Goal: Task Accomplishment & Management: Complete application form

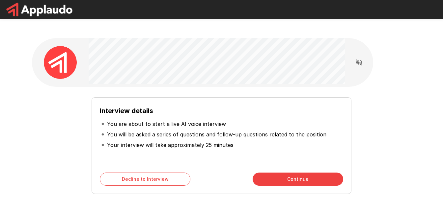
click at [278, 173] on button "Continue" at bounding box center [298, 179] width 91 height 13
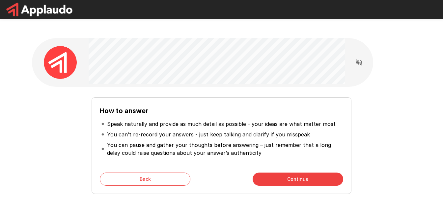
click at [278, 173] on button "Continue" at bounding box center [298, 179] width 91 height 13
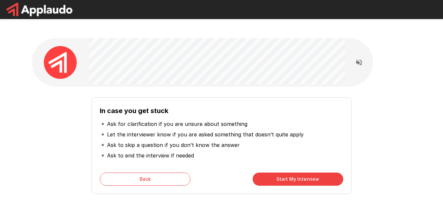
click at [273, 173] on button "Start My Interview" at bounding box center [298, 179] width 91 height 13
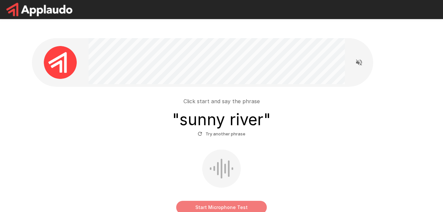
click at [234, 201] on button "Start Microphone Test" at bounding box center [221, 207] width 91 height 13
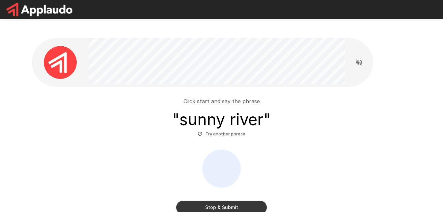
click at [220, 201] on button "Stop & Submit" at bounding box center [221, 207] width 91 height 13
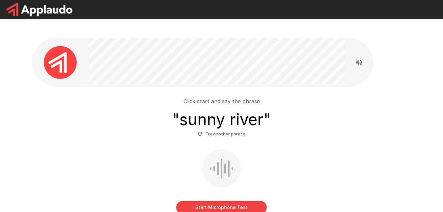
scroll to position [33, 0]
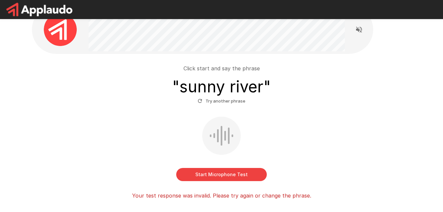
click at [213, 168] on button "Start Microphone Test" at bounding box center [221, 174] width 91 height 13
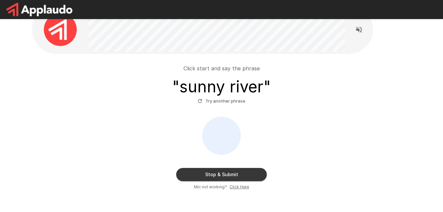
click at [230, 168] on button "Stop & Submit" at bounding box center [221, 174] width 91 height 13
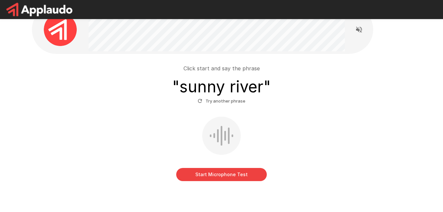
scroll to position [17, 0]
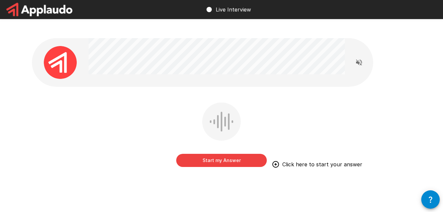
click at [236, 154] on button "Start my Answer" at bounding box center [221, 160] width 91 height 13
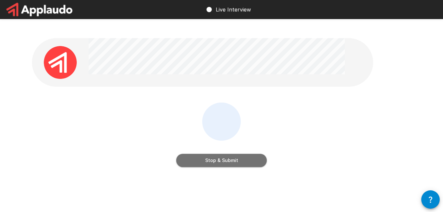
click at [201, 154] on button "Stop & Submit" at bounding box center [221, 160] width 91 height 13
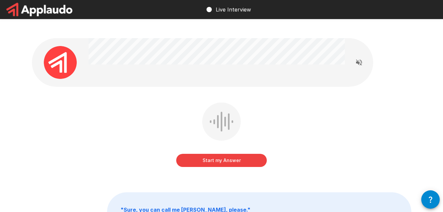
click at [223, 154] on button "Start my Answer" at bounding box center [221, 160] width 91 height 13
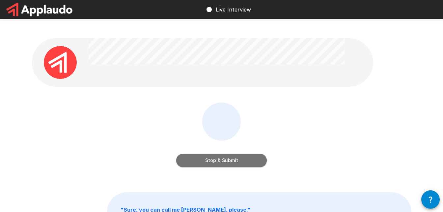
click at [202, 154] on button "Stop & Submit" at bounding box center [221, 160] width 91 height 13
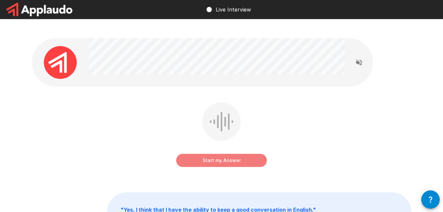
click at [224, 154] on button "Start my Answer" at bounding box center [221, 160] width 91 height 13
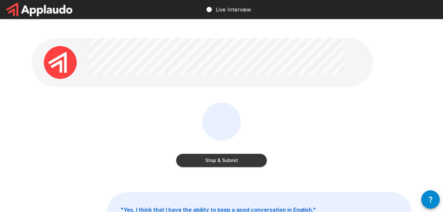
click at [222, 154] on button "Stop & Submit" at bounding box center [221, 160] width 91 height 13
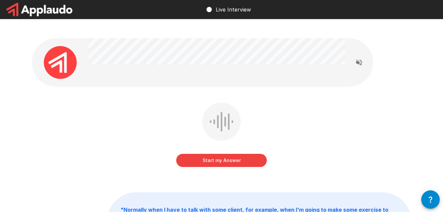
click at [218, 154] on button "Start my Answer" at bounding box center [221, 160] width 91 height 13
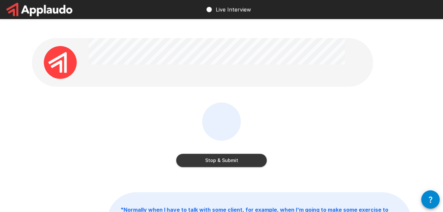
click at [226, 154] on button "Stop & Submit" at bounding box center [221, 160] width 91 height 13
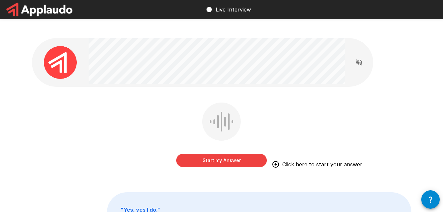
click at [208, 154] on button "Start my Answer" at bounding box center [221, 160] width 91 height 13
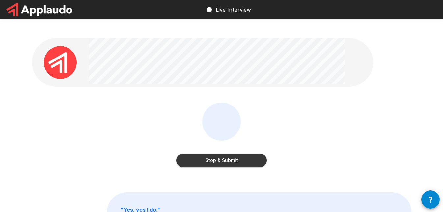
click at [228, 154] on button "Stop & Submit" at bounding box center [221, 160] width 91 height 13
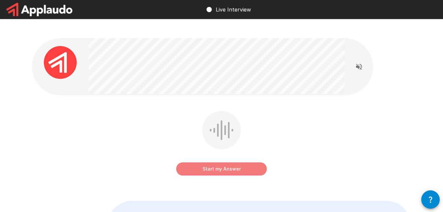
click at [238, 163] on button "Start my Answer" at bounding box center [221, 169] width 91 height 13
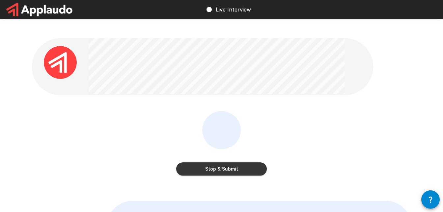
click at [230, 163] on button "Stop & Submit" at bounding box center [221, 169] width 91 height 13
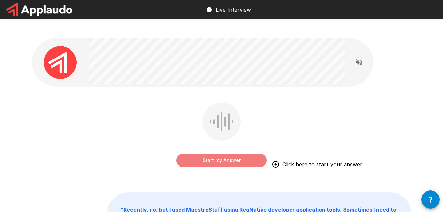
click at [235, 154] on button "Start my Answer" at bounding box center [221, 160] width 91 height 13
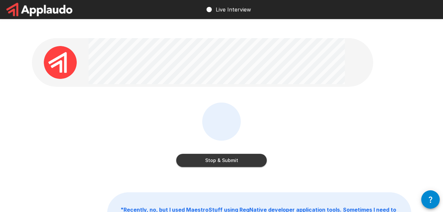
click at [207, 154] on button "Stop & Submit" at bounding box center [221, 160] width 91 height 13
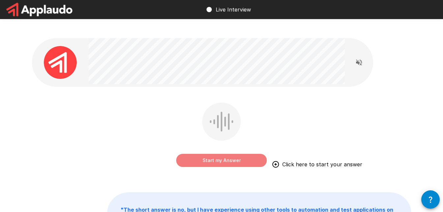
click at [204, 154] on button "Start my Answer" at bounding box center [221, 160] width 91 height 13
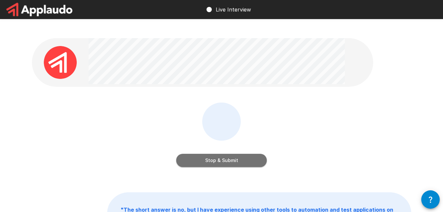
click at [203, 154] on button "Stop & Submit" at bounding box center [221, 160] width 91 height 13
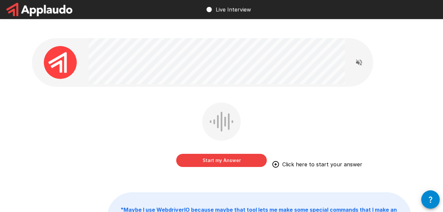
click at [222, 154] on button "Start my Answer" at bounding box center [221, 160] width 91 height 13
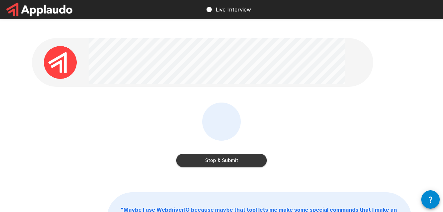
click at [213, 154] on button "Stop & Submit" at bounding box center [221, 160] width 91 height 13
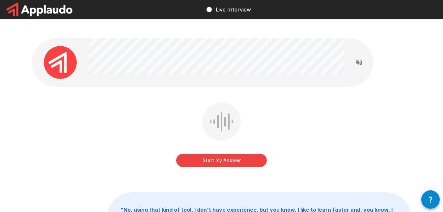
click at [234, 154] on button "Start my Answer" at bounding box center [221, 160] width 91 height 13
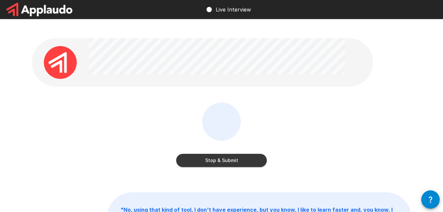
click at [224, 154] on button "Stop & Submit" at bounding box center [221, 160] width 91 height 13
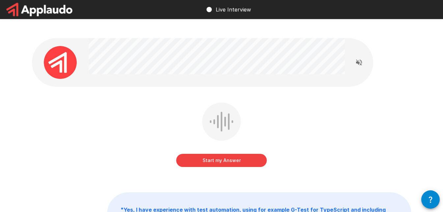
click at [217, 154] on button "Start my Answer" at bounding box center [221, 160] width 91 height 13
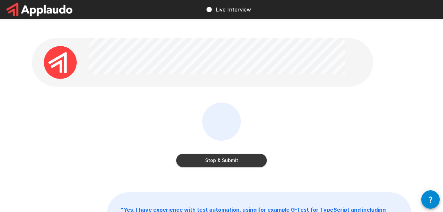
click at [212, 154] on button "Stop & Submit" at bounding box center [221, 160] width 91 height 13
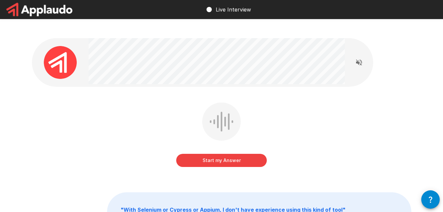
click at [227, 154] on button "Start my Answer" at bounding box center [221, 160] width 91 height 13
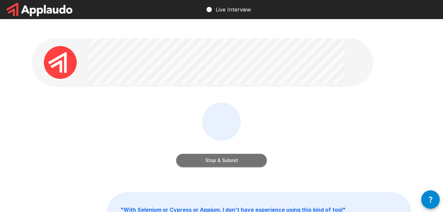
click at [212, 154] on button "Stop & Submit" at bounding box center [221, 160] width 91 height 13
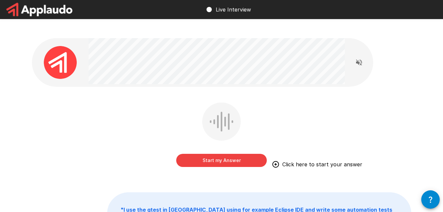
click at [241, 154] on button "Start my Answer" at bounding box center [221, 160] width 91 height 13
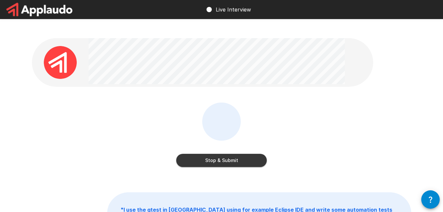
click at [235, 154] on button "Stop & Submit" at bounding box center [221, 160] width 91 height 13
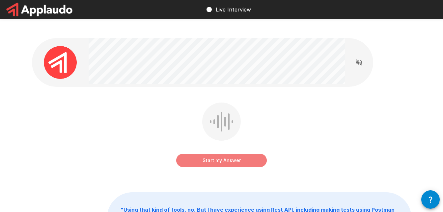
click at [205, 154] on button "Start my Answer" at bounding box center [221, 160] width 91 height 13
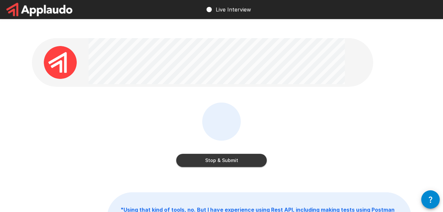
click at [227, 154] on button "Stop & Submit" at bounding box center [221, 160] width 91 height 13
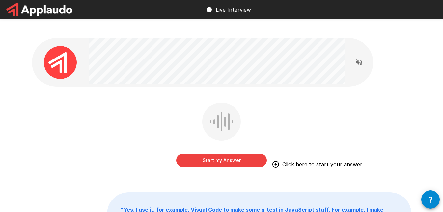
click at [231, 154] on button "Start my Answer" at bounding box center [221, 160] width 91 height 13
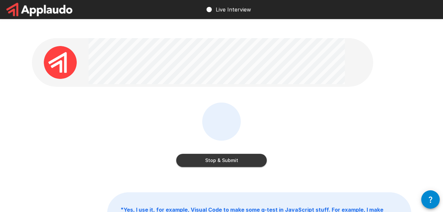
click at [210, 154] on button "Stop & Submit" at bounding box center [221, 160] width 91 height 13
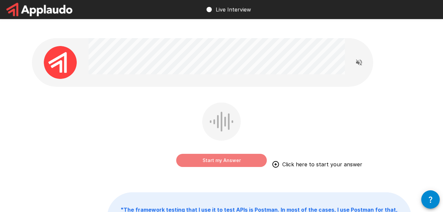
click at [210, 154] on button "Start my Answer" at bounding box center [221, 160] width 91 height 13
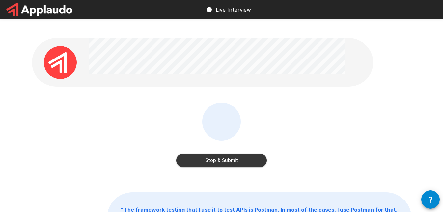
click at [224, 154] on button "Stop & Submit" at bounding box center [221, 160] width 91 height 13
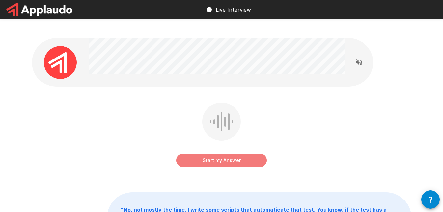
click at [223, 154] on button "Start my Answer" at bounding box center [221, 160] width 91 height 13
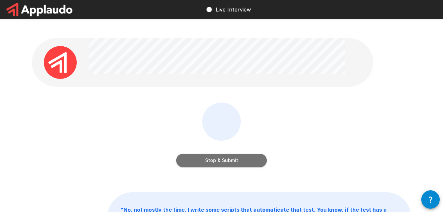
click at [217, 154] on button "Stop & Submit" at bounding box center [221, 160] width 91 height 13
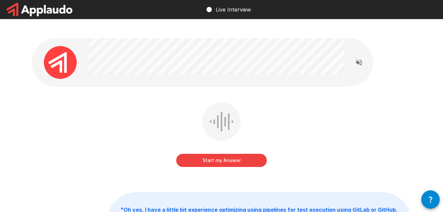
click at [232, 154] on button "Start my Answer" at bounding box center [221, 160] width 91 height 13
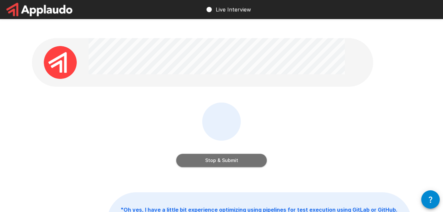
click at [223, 154] on button "Stop & Submit" at bounding box center [221, 160] width 91 height 13
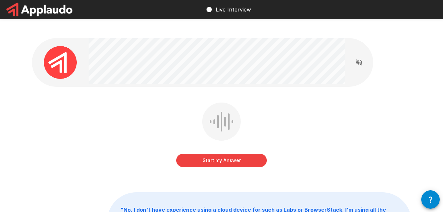
click at [233, 154] on button "Start my Answer" at bounding box center [221, 160] width 91 height 13
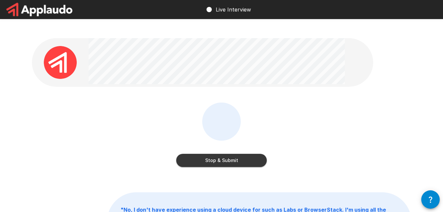
click at [210, 154] on button "Stop & Submit" at bounding box center [221, 160] width 91 height 13
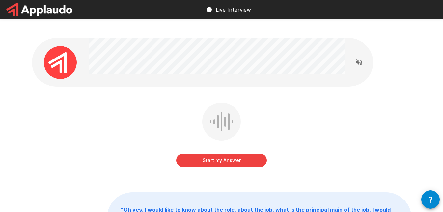
click at [229, 154] on button "Start my Answer" at bounding box center [221, 160] width 91 height 13
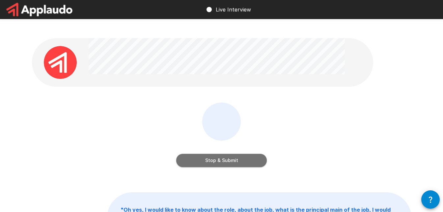
click at [210, 154] on button "Stop & Submit" at bounding box center [221, 160] width 91 height 13
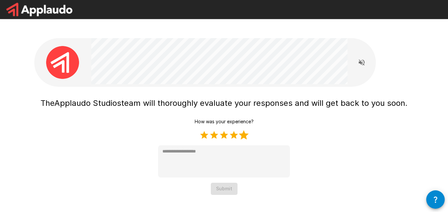
click at [246, 130] on label "5 Stars" at bounding box center [244, 135] width 10 height 10
type textarea "*"
click at [230, 183] on button "Submit" at bounding box center [224, 189] width 27 height 12
